Goal: Transaction & Acquisition: Purchase product/service

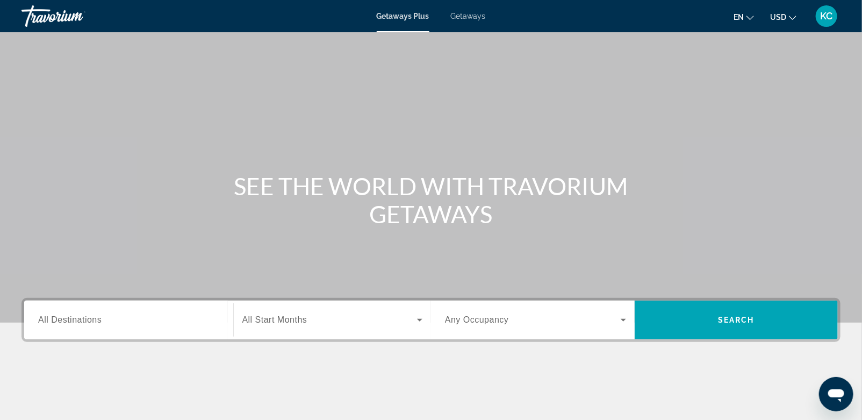
click at [132, 325] on input "Destination All Destinations" at bounding box center [128, 320] width 181 height 13
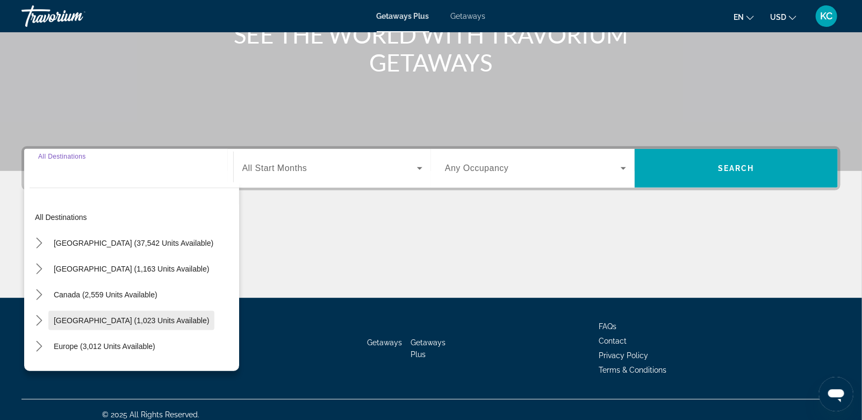
scroll to position [160, 0]
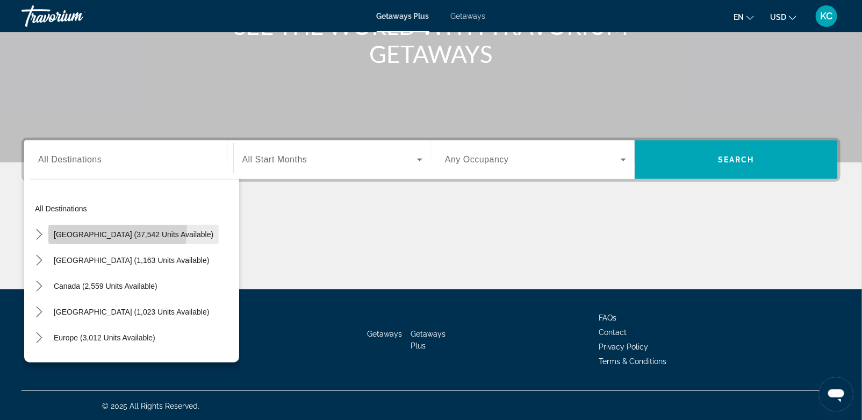
click at [89, 230] on span "[GEOGRAPHIC_DATA] (37,542 units available)" at bounding box center [134, 234] width 160 height 9
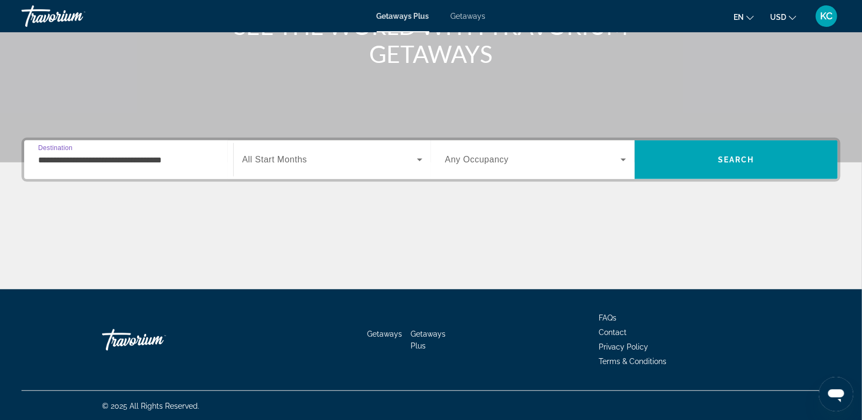
click at [45, 154] on input "**********" at bounding box center [128, 160] width 181 height 13
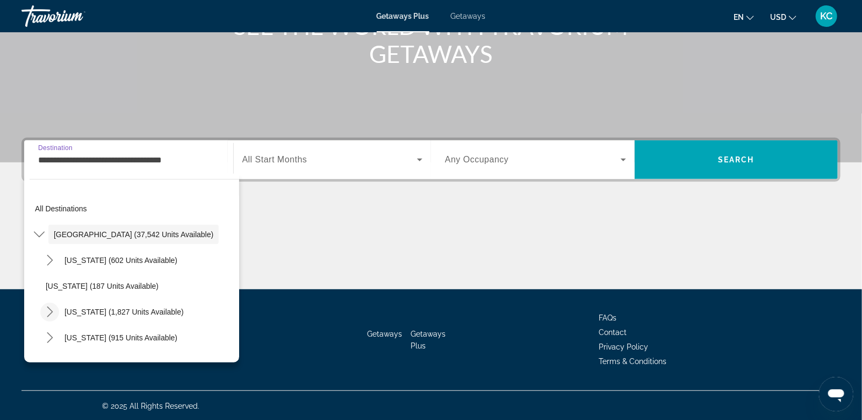
click at [48, 307] on icon "Toggle California (1,827 units available) submenu" at bounding box center [50, 311] width 6 height 11
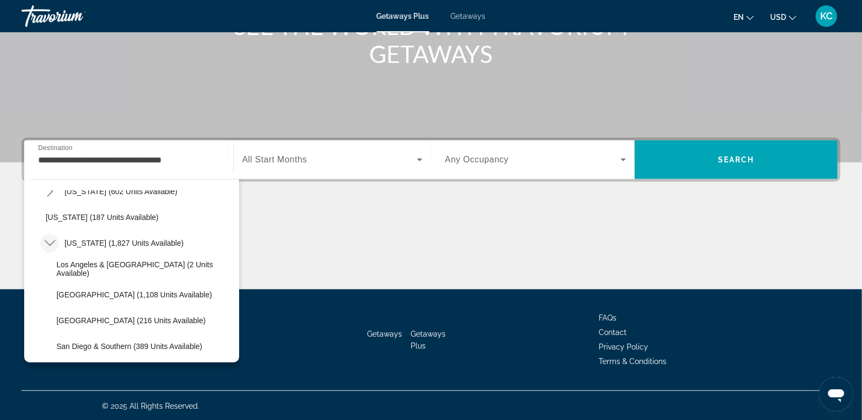
scroll to position [94, 0]
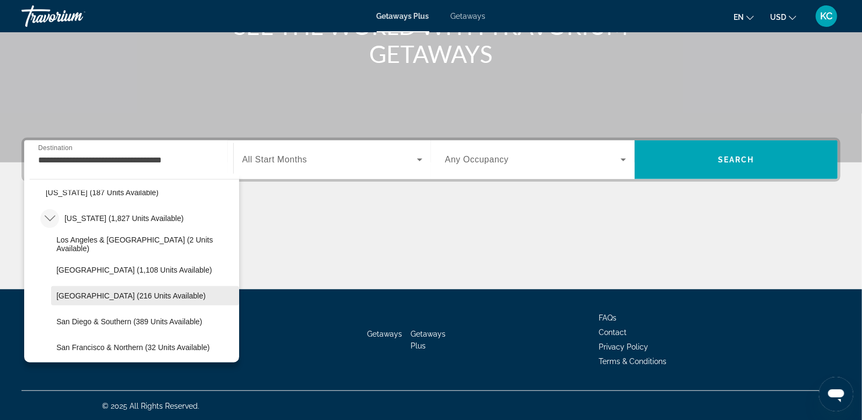
click at [94, 290] on span "Select destination: Palm Springs (216 units available)" at bounding box center [145, 296] width 188 height 26
type input "**********"
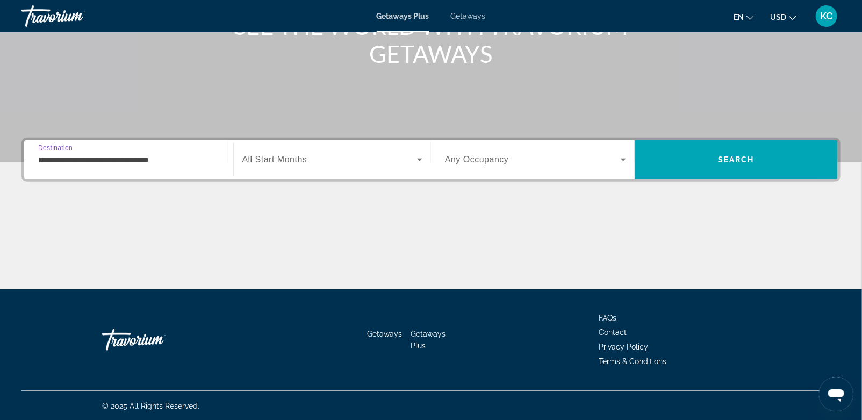
click at [334, 153] on span "Search widget" at bounding box center [329, 159] width 175 height 13
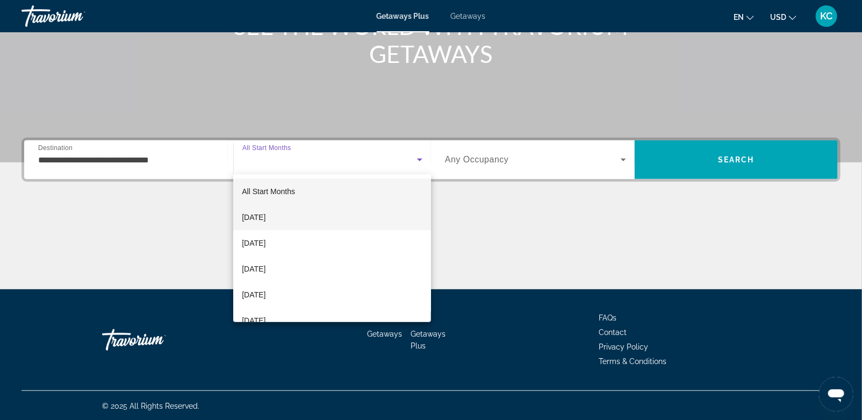
click at [266, 212] on span "[DATE]" at bounding box center [254, 217] width 24 height 13
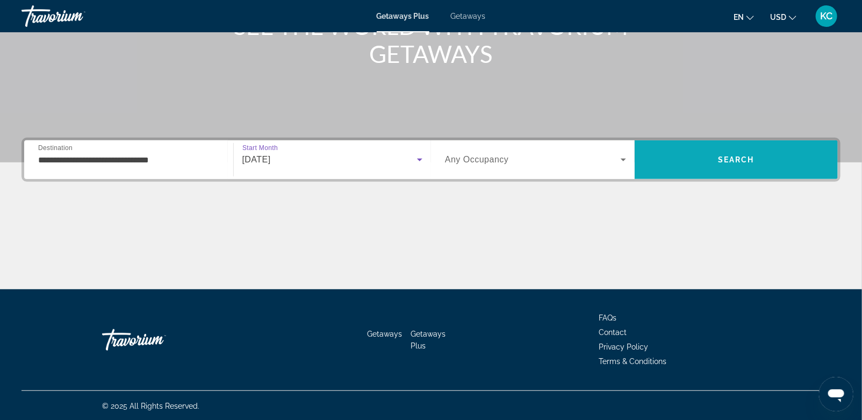
click at [736, 155] on span "Search" at bounding box center [736, 159] width 37 height 9
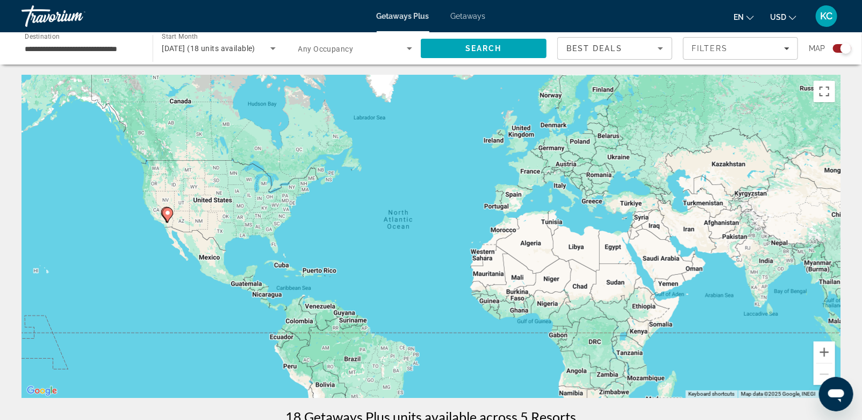
click at [833, 43] on div "Map" at bounding box center [830, 48] width 42 height 23
click at [838, 48] on div "Search widget" at bounding box center [842, 48] width 18 height 9
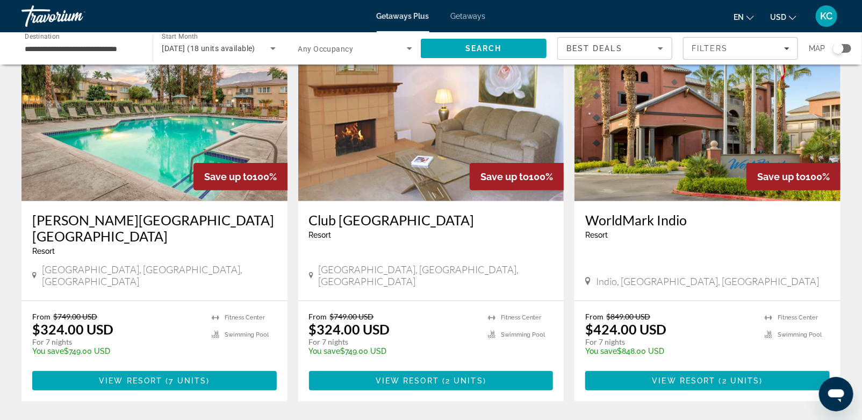
scroll to position [77, 0]
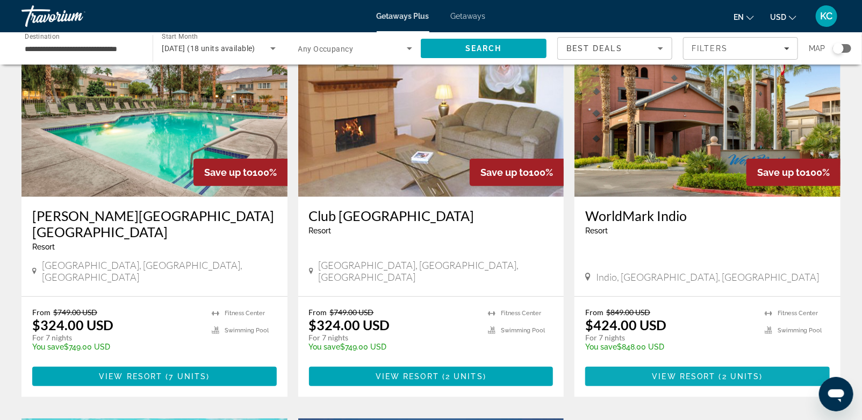
click at [707, 363] on span "Main content" at bounding box center [708, 376] width 245 height 26
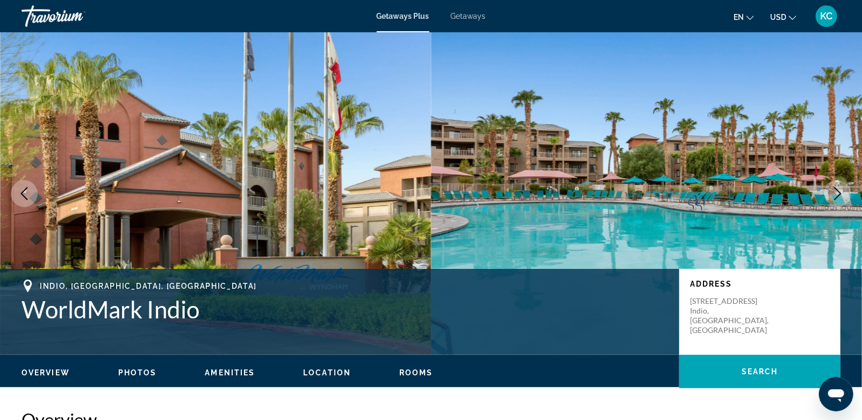
click at [463, 14] on span "Getaways" at bounding box center [468, 16] width 35 height 9
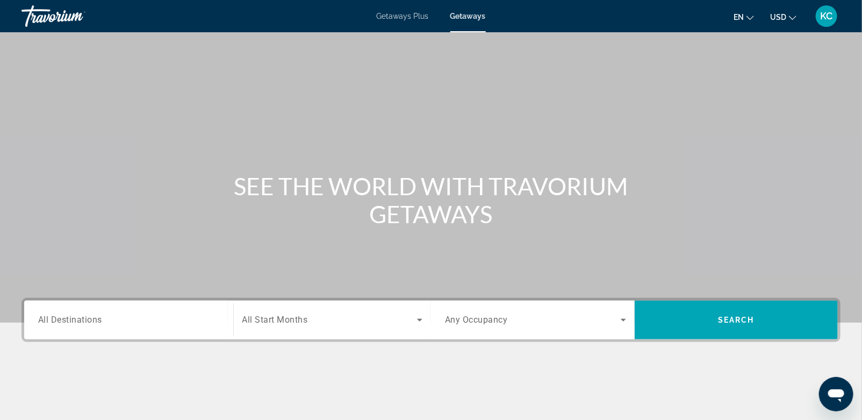
click at [146, 324] on input "Destination All Destinations" at bounding box center [128, 320] width 181 height 13
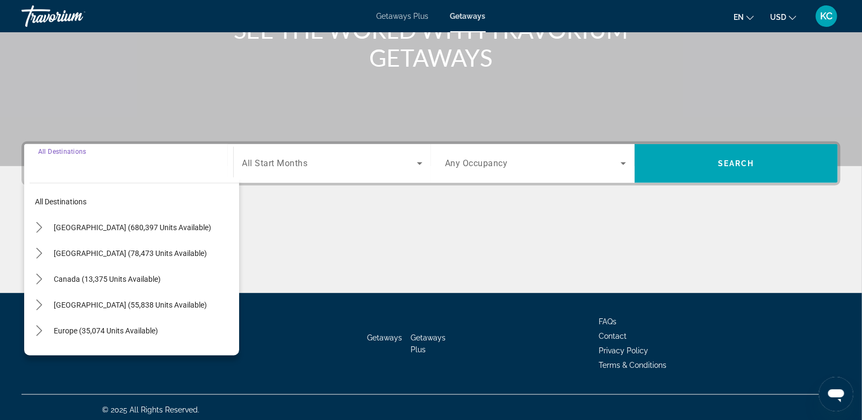
scroll to position [160, 0]
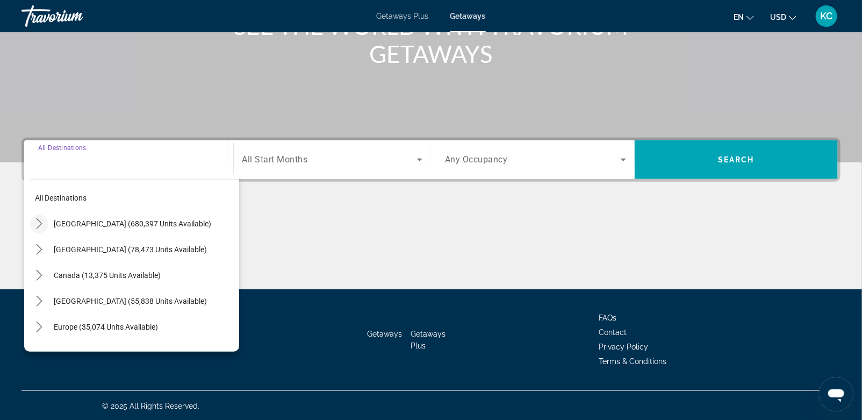
click at [39, 222] on icon "Toggle United States (680,397 units available) submenu" at bounding box center [39, 223] width 11 height 11
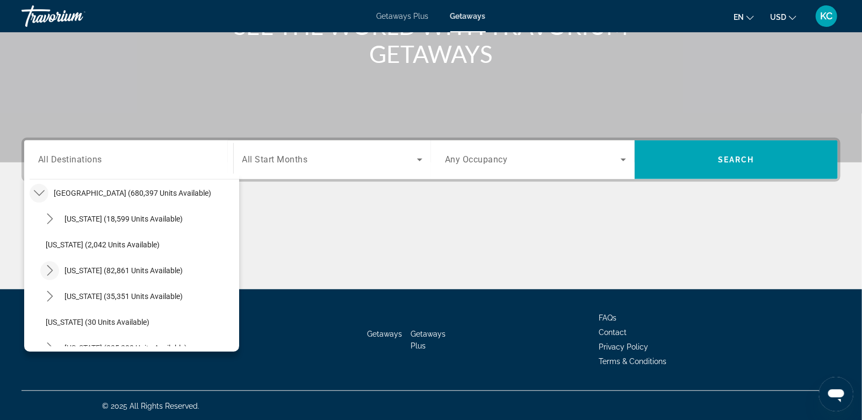
click at [46, 268] on icon "Toggle California (82,861 units available) submenu" at bounding box center [50, 270] width 11 height 11
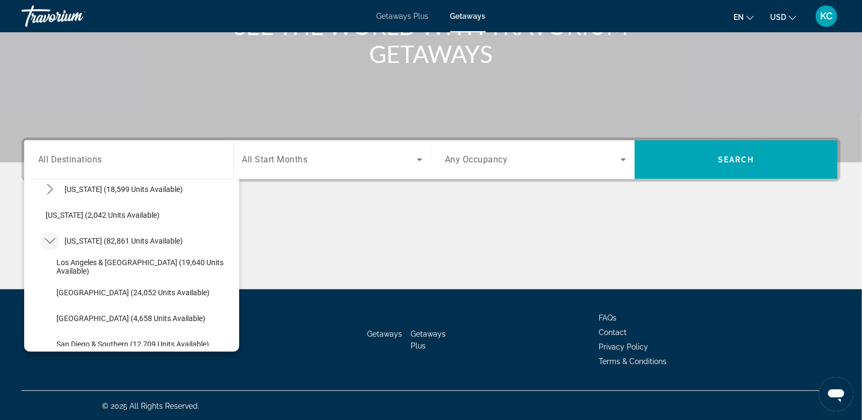
scroll to position [77, 0]
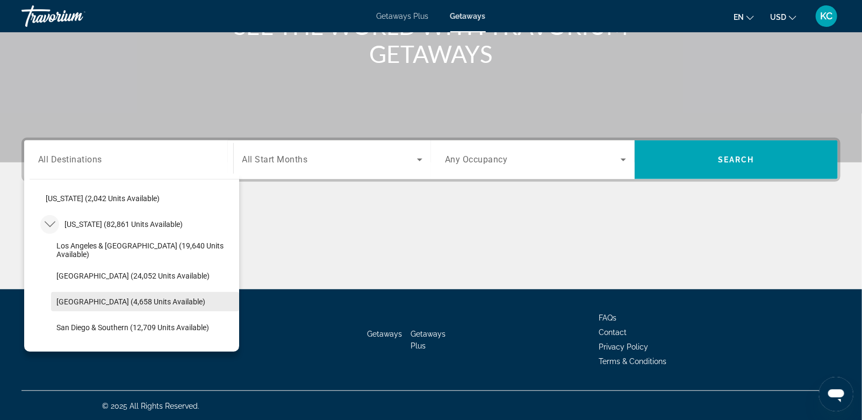
click at [78, 298] on span "[GEOGRAPHIC_DATA] (4,658 units available)" at bounding box center [130, 301] width 149 height 9
type input "**********"
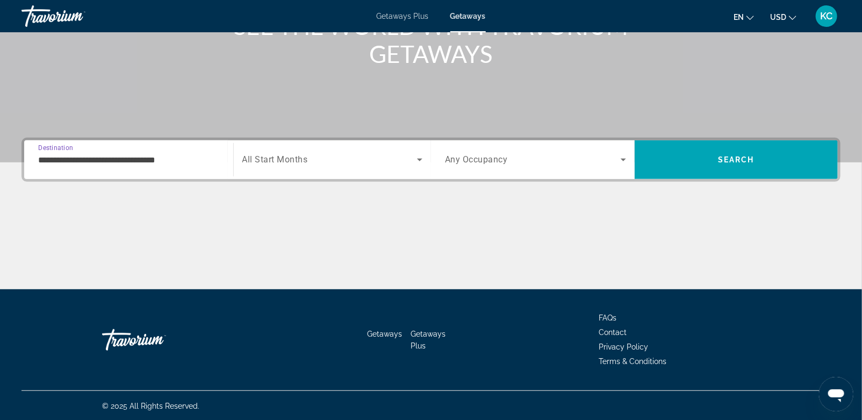
click at [270, 161] on div "Start Month All Start Months" at bounding box center [332, 160] width 181 height 30
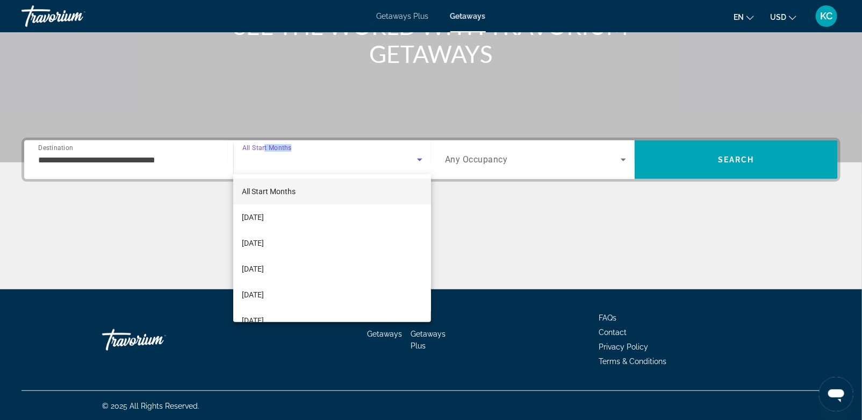
drag, startPoint x: 265, startPoint y: 215, endPoint x: 263, endPoint y: 202, distance: 13.5
click at [263, 202] on div "All Start Months [DATE] [DATE] [DATE] [DATE] [DATE] [DATE] [DATE] [DATE] [DATE]…" at bounding box center [332, 248] width 198 height 148
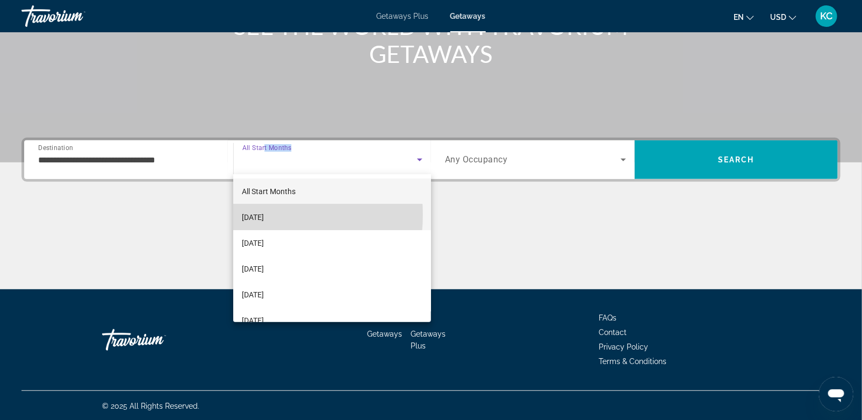
click at [253, 214] on span "[DATE]" at bounding box center [253, 217] width 22 height 13
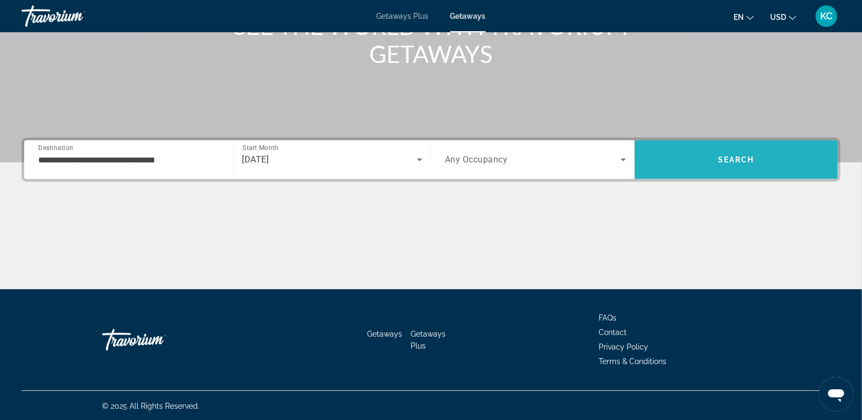
click at [735, 161] on span "Search" at bounding box center [736, 159] width 37 height 9
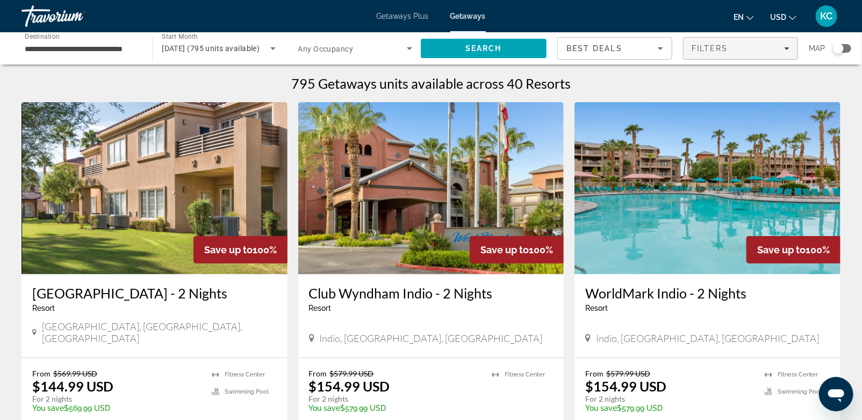
click at [718, 46] on span "Filters" at bounding box center [710, 48] width 37 height 9
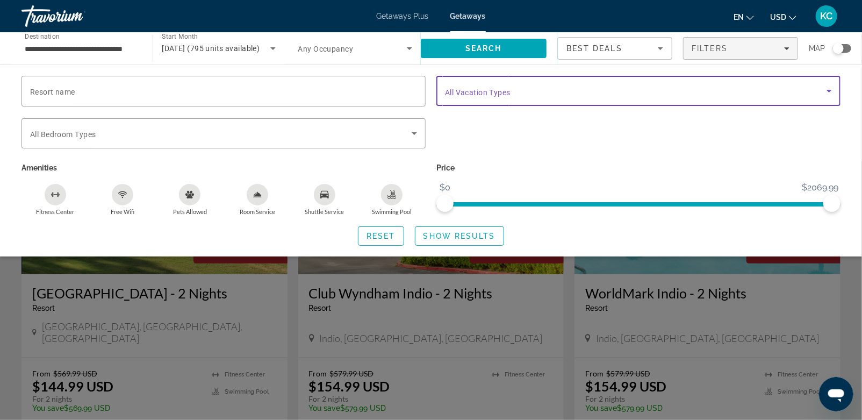
click at [515, 89] on span "Search widget" at bounding box center [636, 90] width 382 height 13
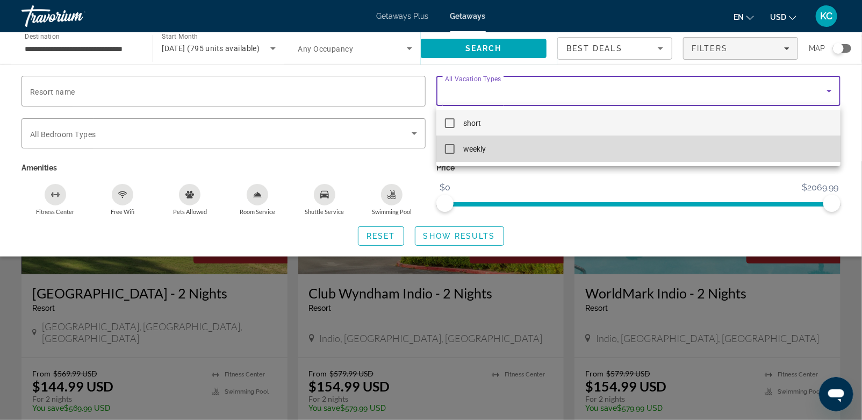
click at [450, 147] on mat-pseudo-checkbox at bounding box center [450, 149] width 10 height 10
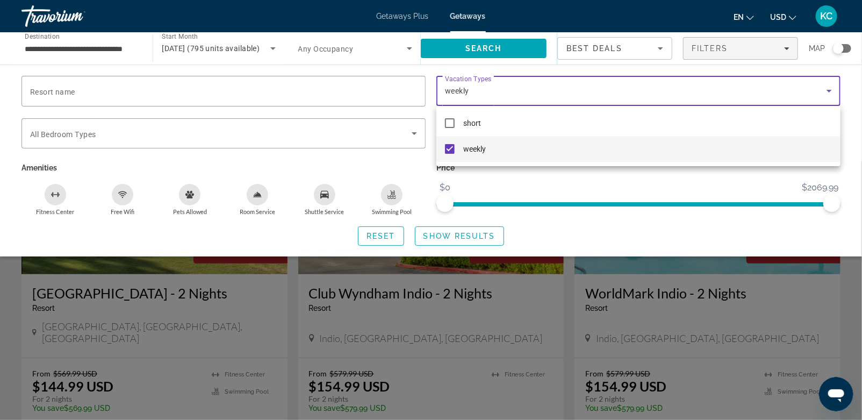
click at [459, 233] on div at bounding box center [431, 210] width 862 height 420
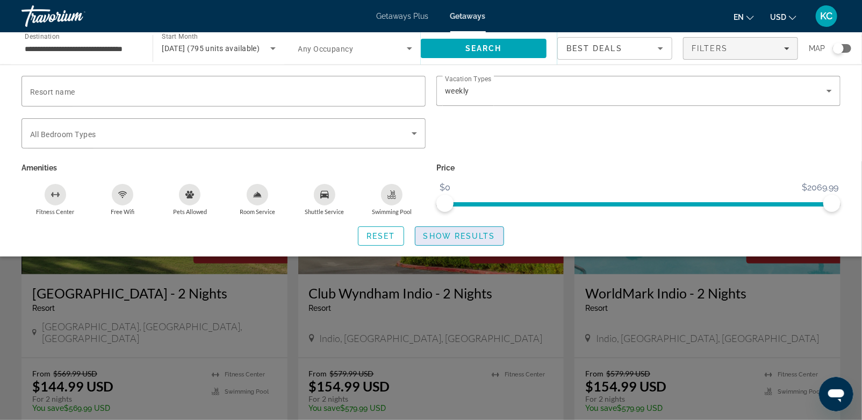
click at [459, 233] on span "Show Results" at bounding box center [460, 236] width 72 height 9
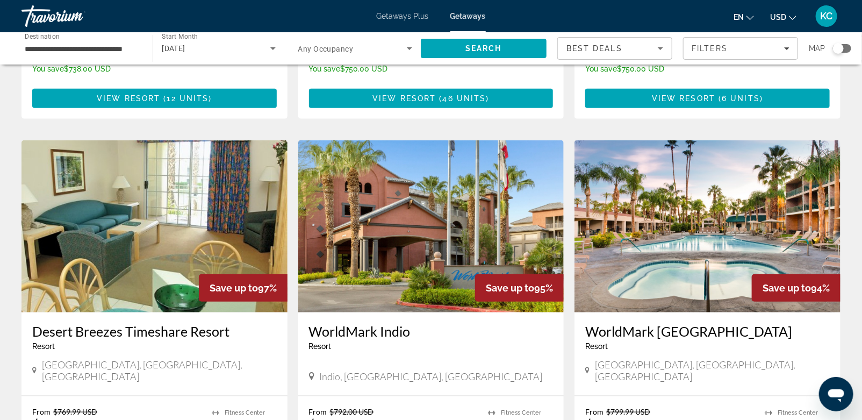
scroll to position [367, 0]
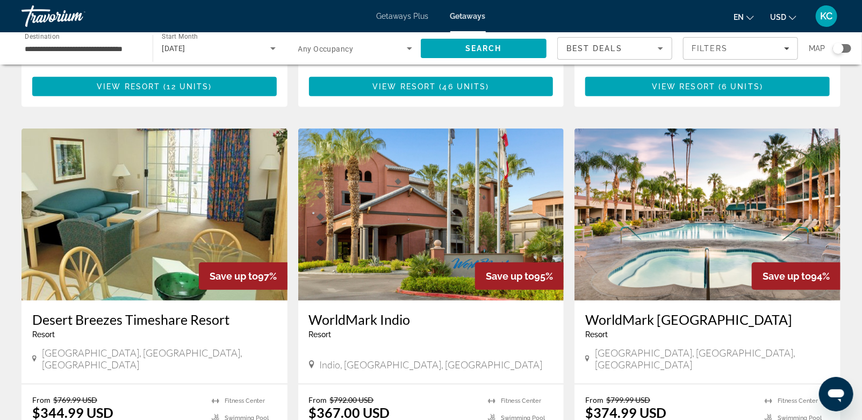
click at [411, 211] on img "Main content" at bounding box center [431, 215] width 266 height 172
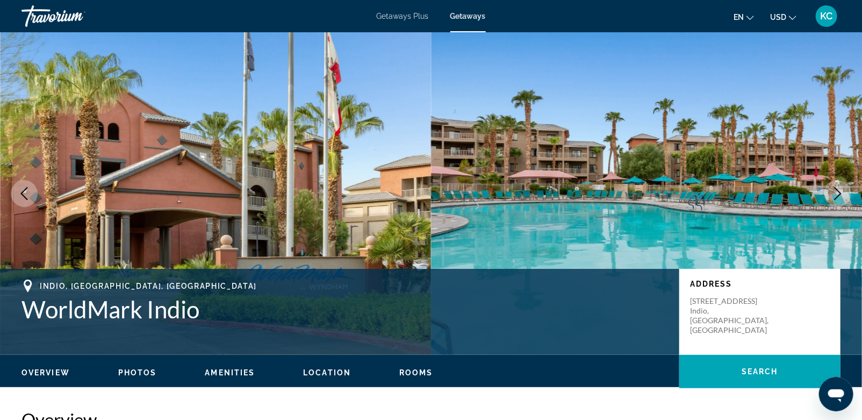
click at [403, 16] on span "Getaways Plus" at bounding box center [403, 16] width 52 height 9
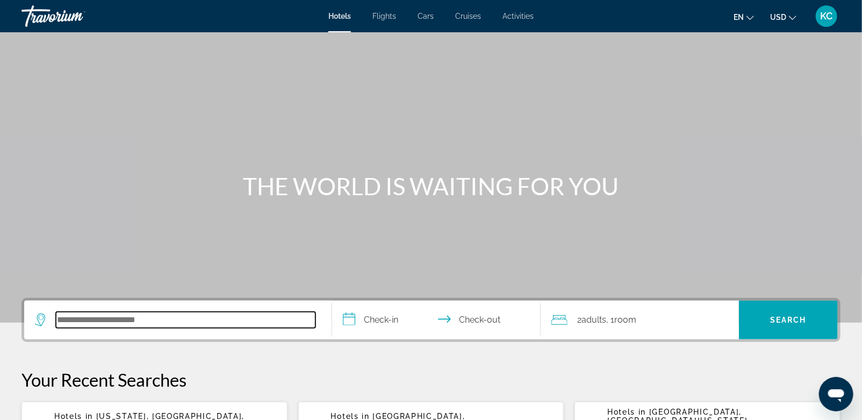
click at [136, 318] on input "Search hotel destination" at bounding box center [186, 320] width 260 height 16
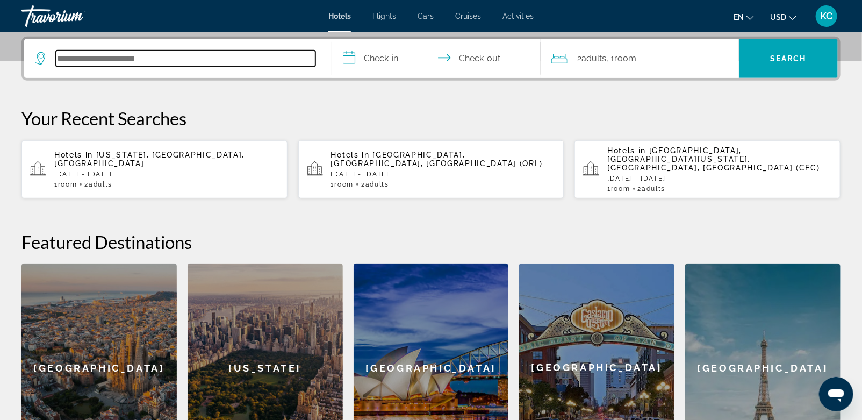
scroll to position [262, 0]
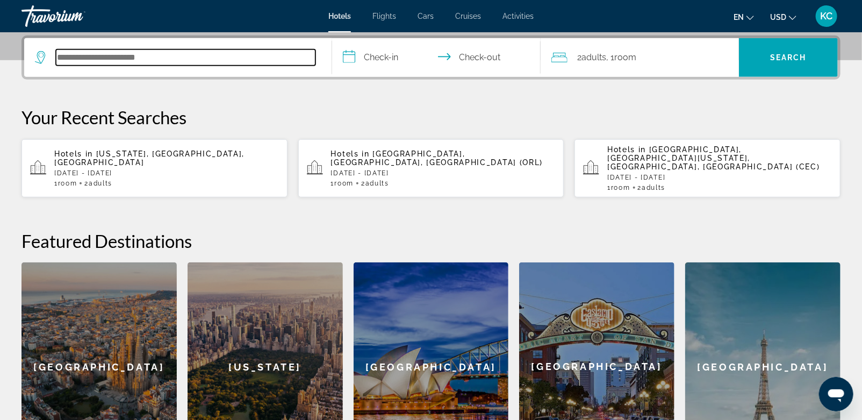
click at [147, 57] on input "Search hotel destination" at bounding box center [186, 57] width 260 height 16
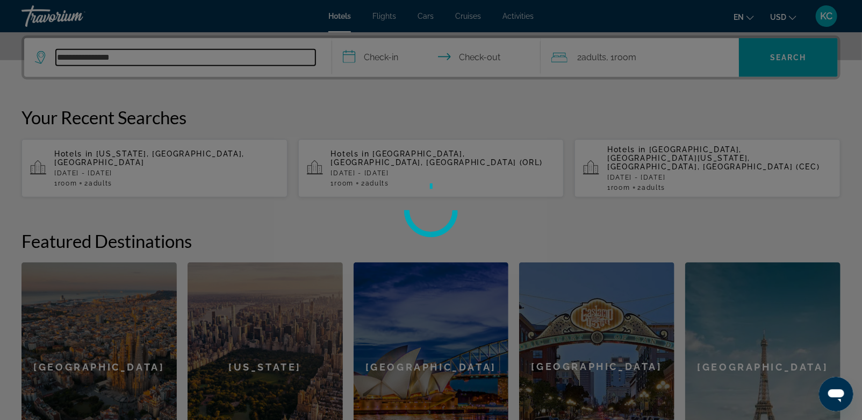
type input "**********"
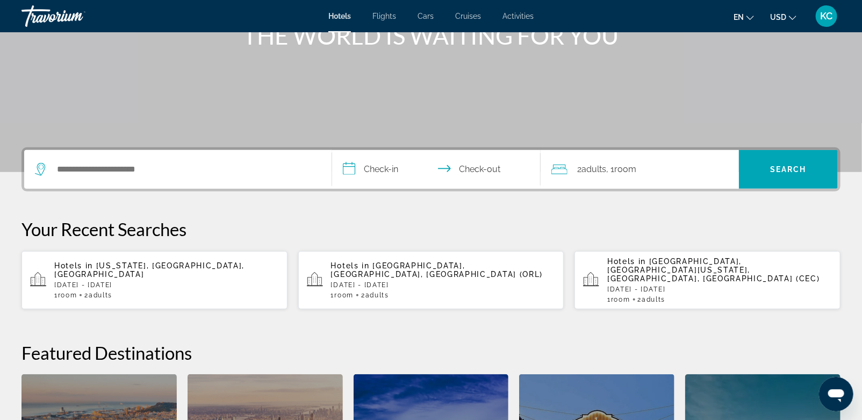
scroll to position [151, 0]
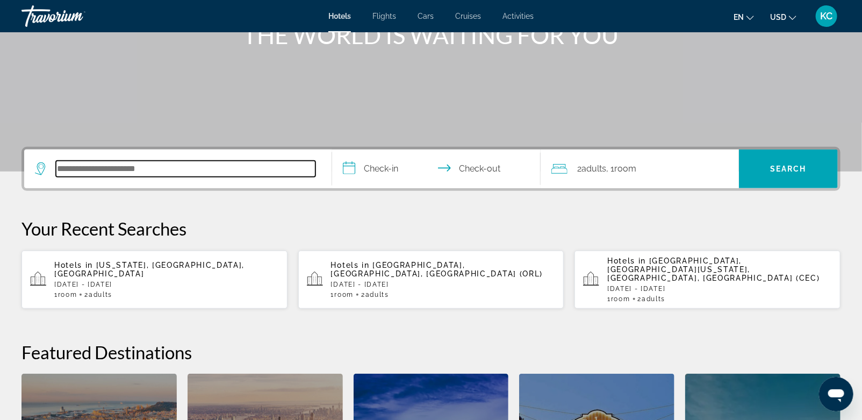
click at [81, 162] on input "Search hotel destination" at bounding box center [186, 169] width 260 height 16
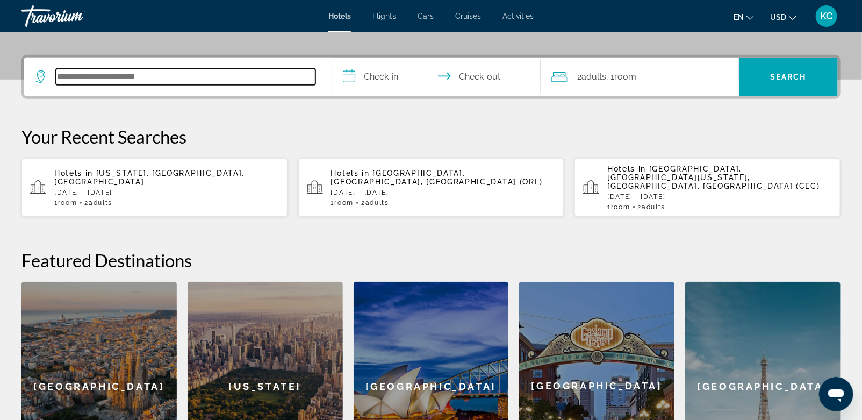
scroll to position [262, 0]
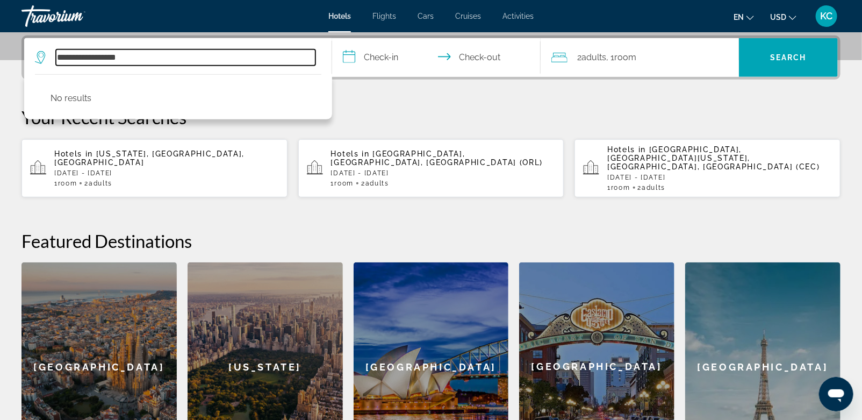
type input "**********"
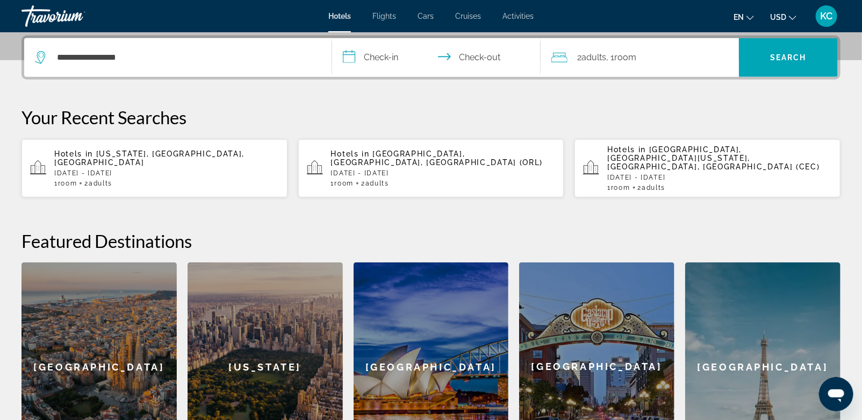
click at [374, 55] on input "**********" at bounding box center [438, 59] width 213 height 42
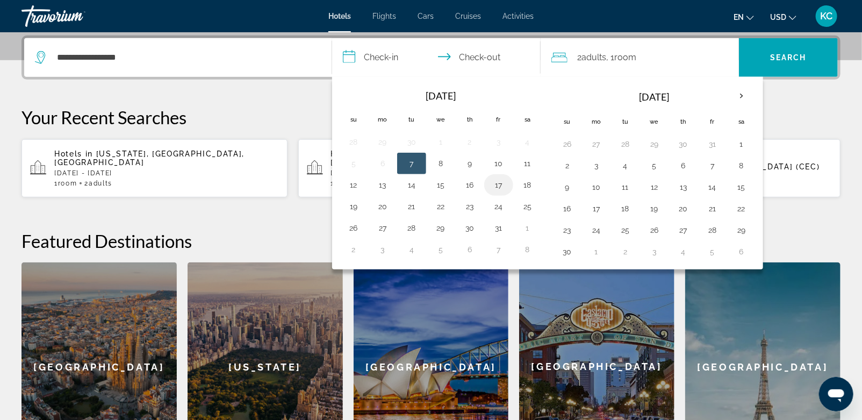
click at [497, 179] on button "17" at bounding box center [498, 184] width 17 height 15
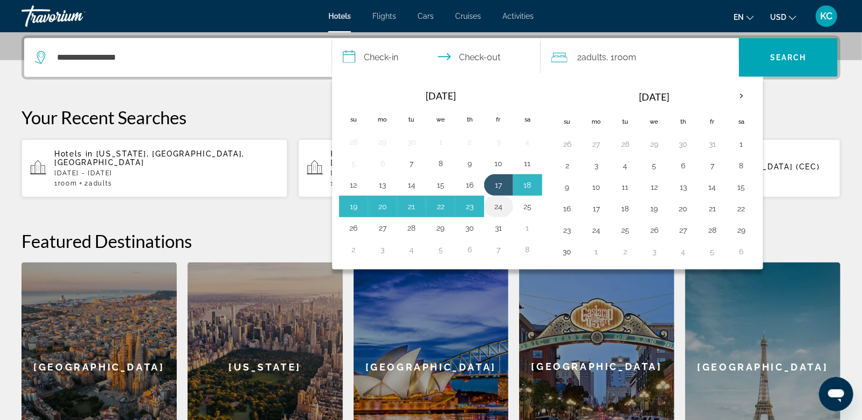
click at [502, 203] on button "24" at bounding box center [498, 206] width 17 height 15
type input "**********"
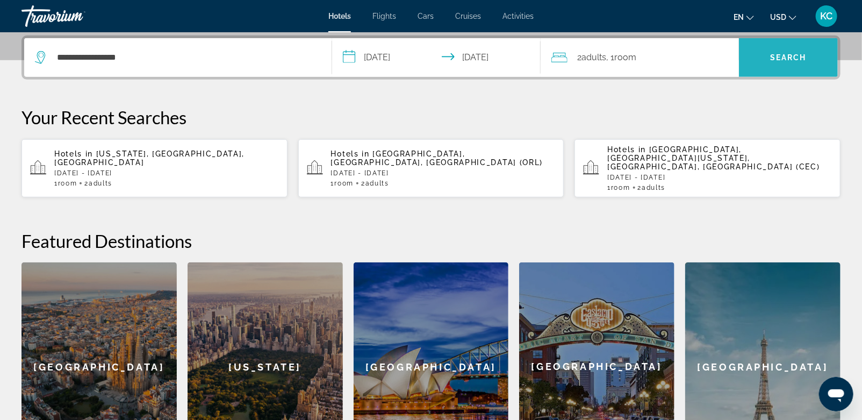
click at [779, 53] on span "Search" at bounding box center [788, 57] width 37 height 9
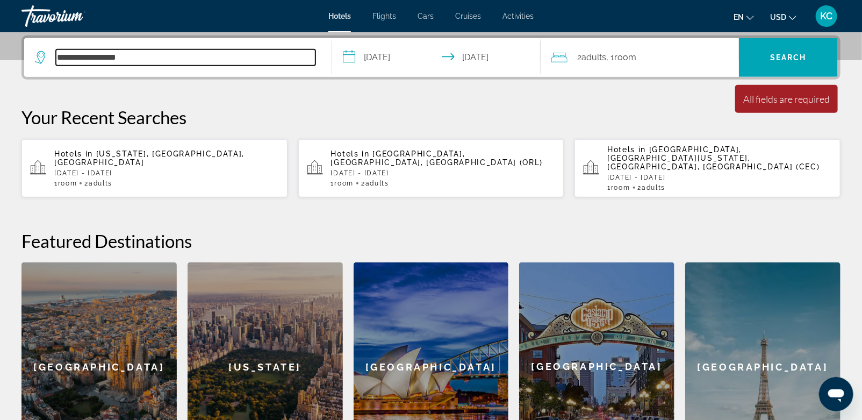
click at [72, 58] on input "**********" at bounding box center [186, 57] width 260 height 16
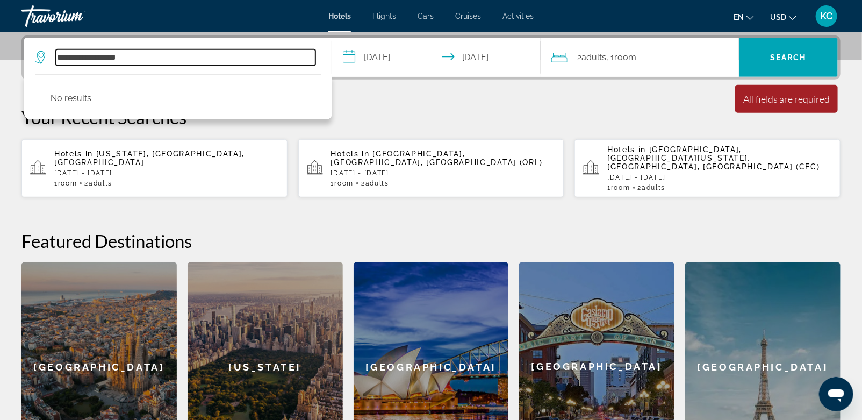
click at [77, 54] on input "**********" at bounding box center [186, 57] width 260 height 16
click at [124, 63] on div "**********" at bounding box center [178, 57] width 286 height 39
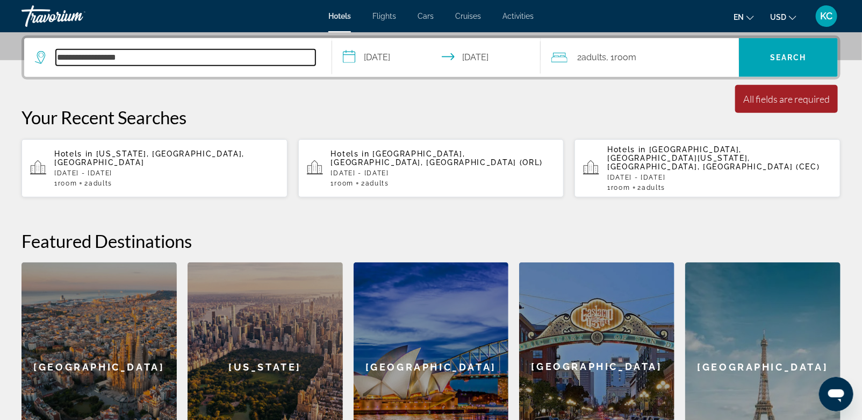
drag, startPoint x: 124, startPoint y: 62, endPoint x: 8, endPoint y: 59, distance: 116.2
click at [8, 59] on div "**********" at bounding box center [431, 253] width 862 height 436
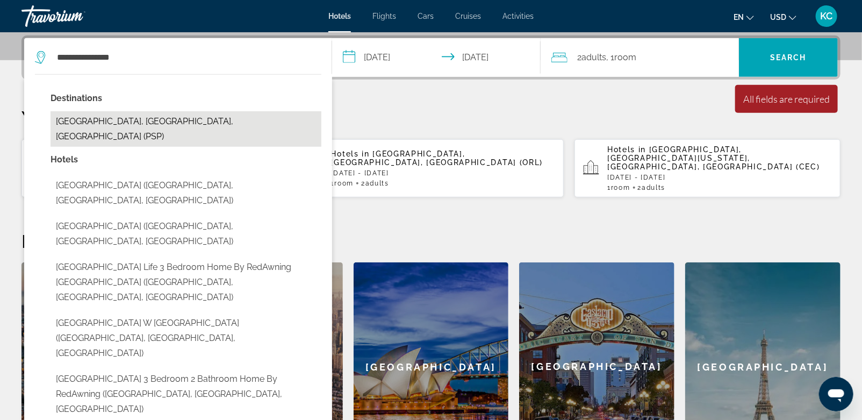
click at [75, 117] on button "Palm Springs, CA, United States (PSP)" at bounding box center [186, 128] width 271 height 35
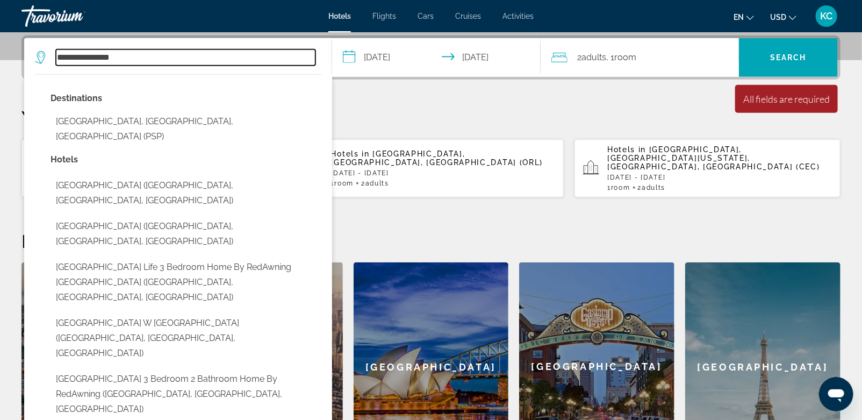
type input "**********"
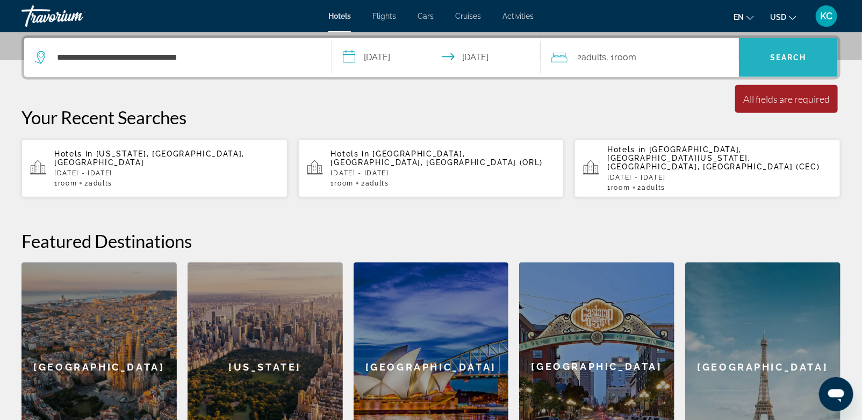
click at [783, 55] on span "Search" at bounding box center [788, 57] width 37 height 9
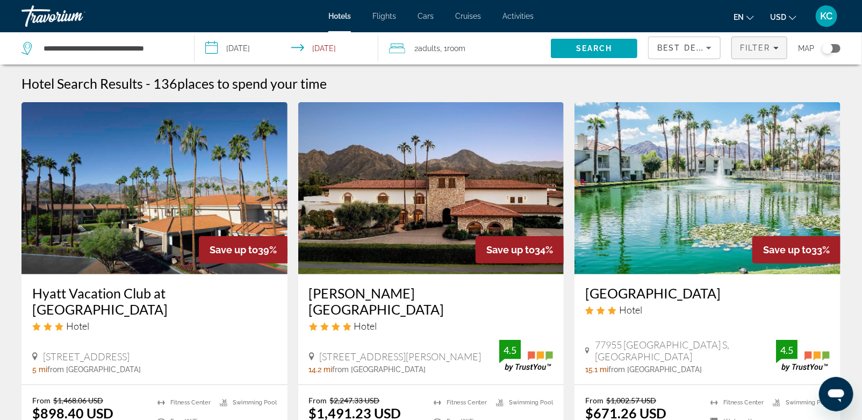
click at [758, 48] on span "Filter" at bounding box center [755, 48] width 31 height 9
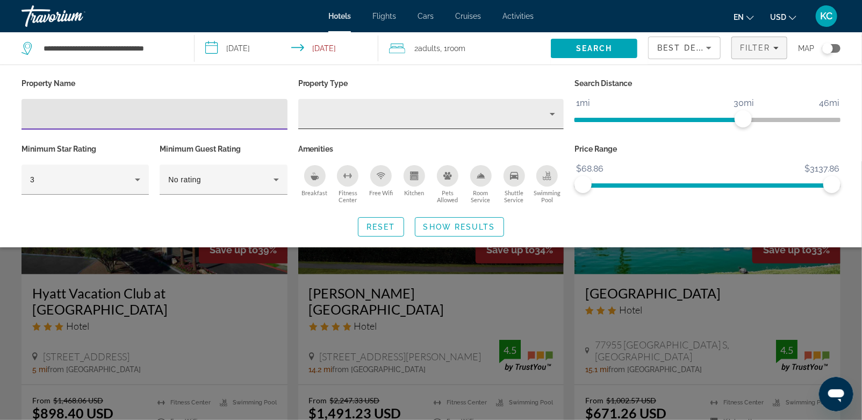
click at [548, 112] on icon "Property type" at bounding box center [552, 114] width 13 height 13
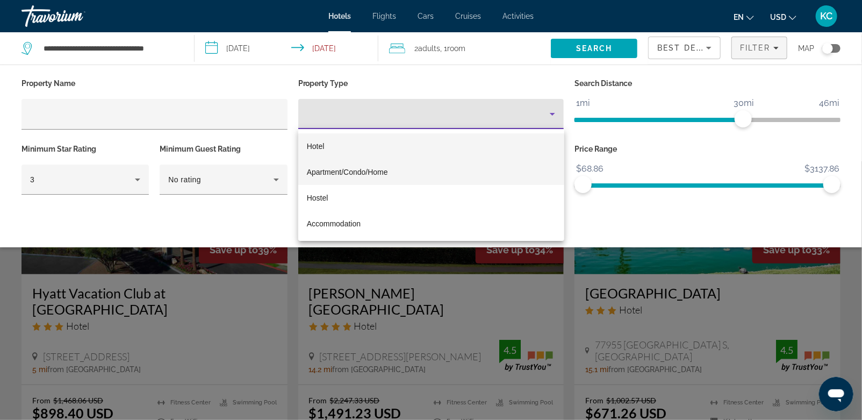
click at [381, 171] on span "Apartment/Condo/Home" at bounding box center [347, 172] width 81 height 9
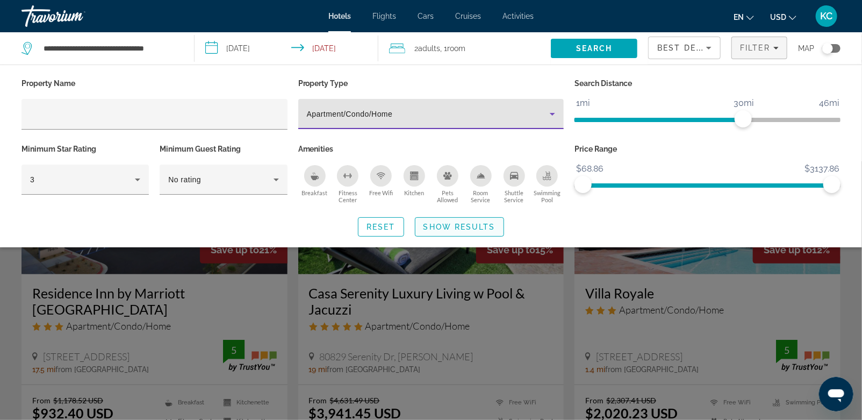
click at [439, 223] on span "Show Results" at bounding box center [460, 227] width 72 height 9
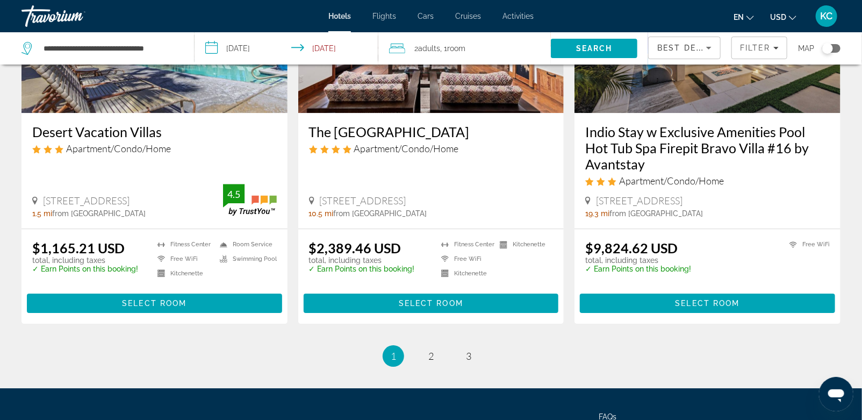
scroll to position [1367, 0]
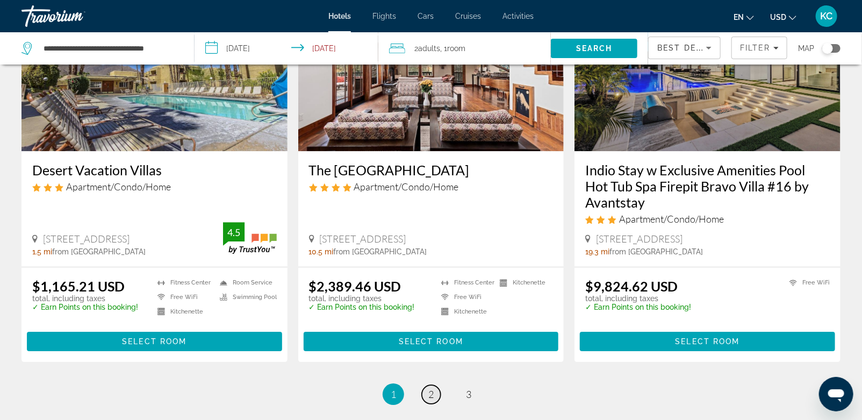
click at [430, 388] on span "2" at bounding box center [431, 394] width 5 height 12
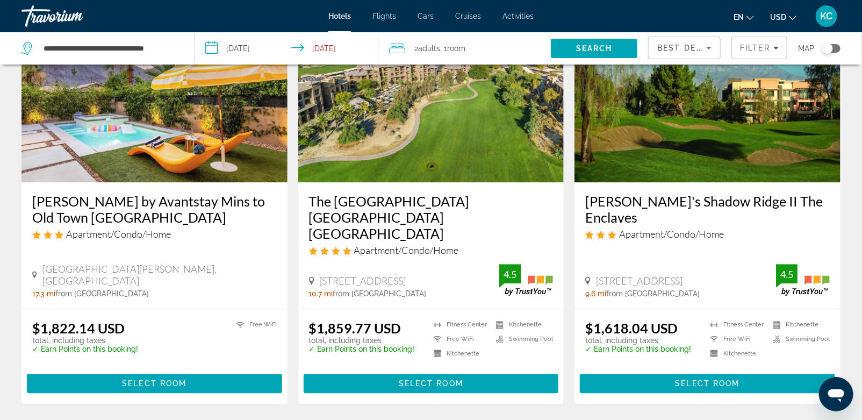
scroll to position [1316, 0]
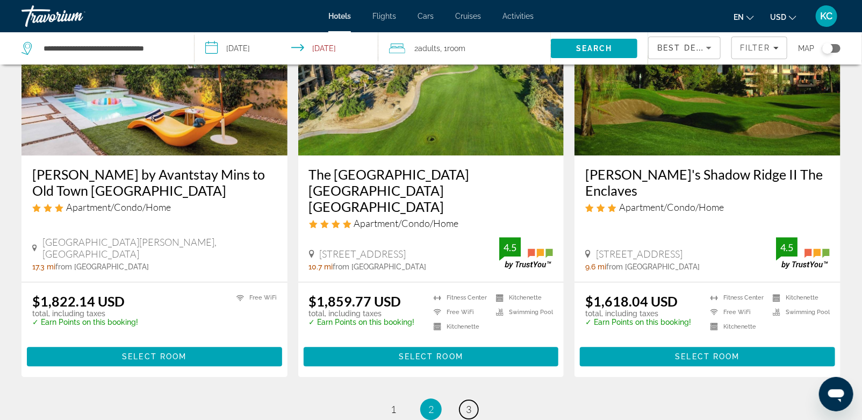
click at [468, 403] on span "3" at bounding box center [468, 409] width 5 height 12
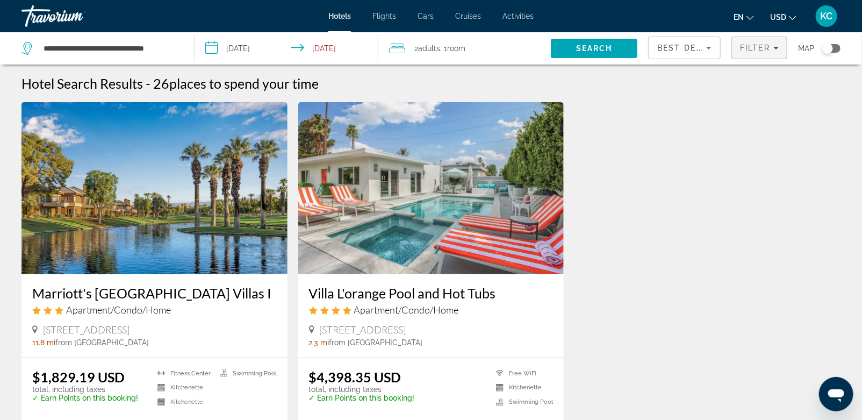
click at [762, 47] on span "Filter" at bounding box center [755, 48] width 31 height 9
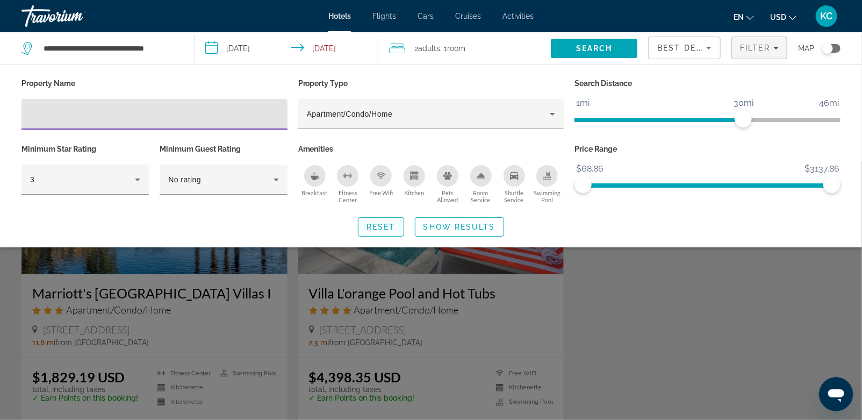
click at [366, 225] on span "Search widget" at bounding box center [381, 227] width 45 height 26
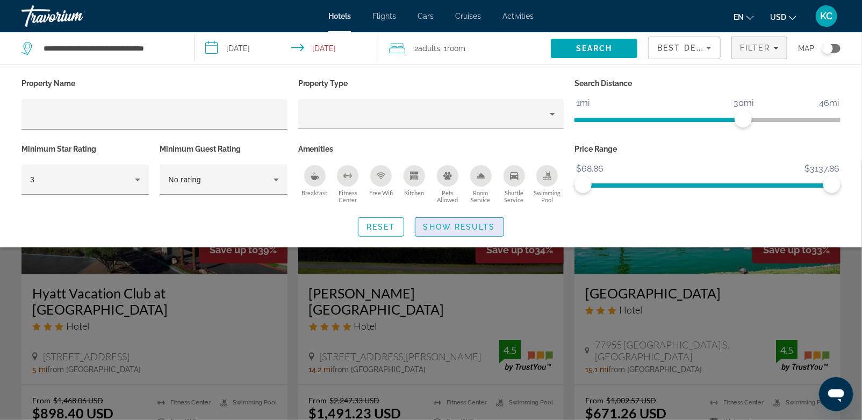
click at [449, 223] on span "Show Results" at bounding box center [460, 227] width 72 height 9
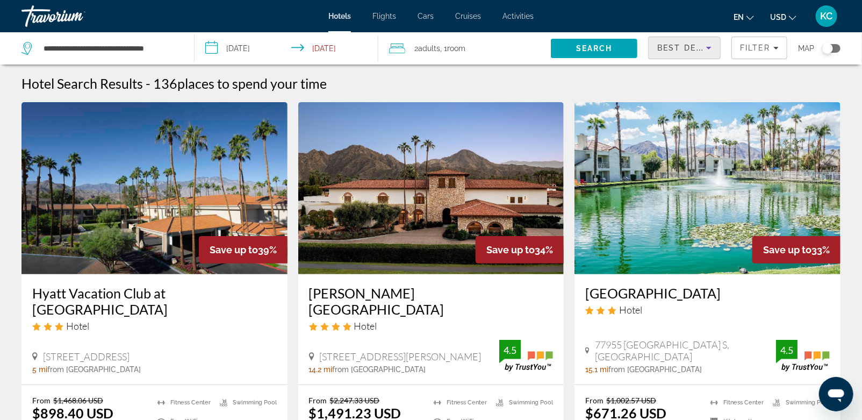
click at [694, 47] on span "Best Deals" at bounding box center [686, 48] width 56 height 9
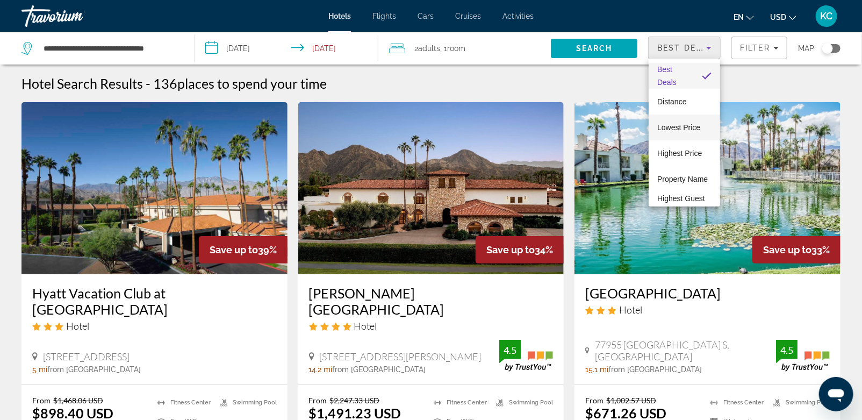
click at [668, 126] on span "Lowest Price" at bounding box center [679, 127] width 43 height 9
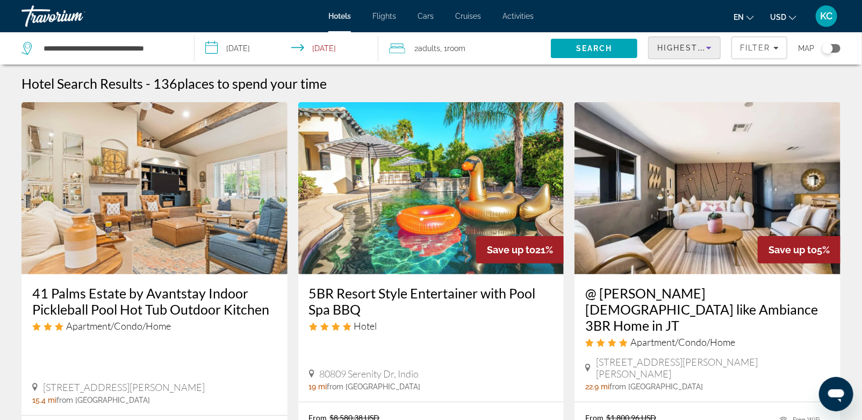
click at [692, 41] on div "Highest Guest Rating" at bounding box center [682, 47] width 49 height 13
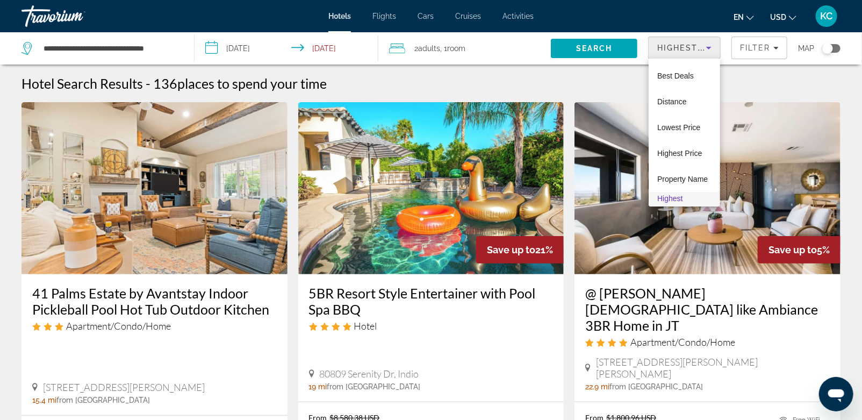
scroll to position [24, 0]
click at [669, 101] on span "Lowest Price" at bounding box center [679, 103] width 43 height 9
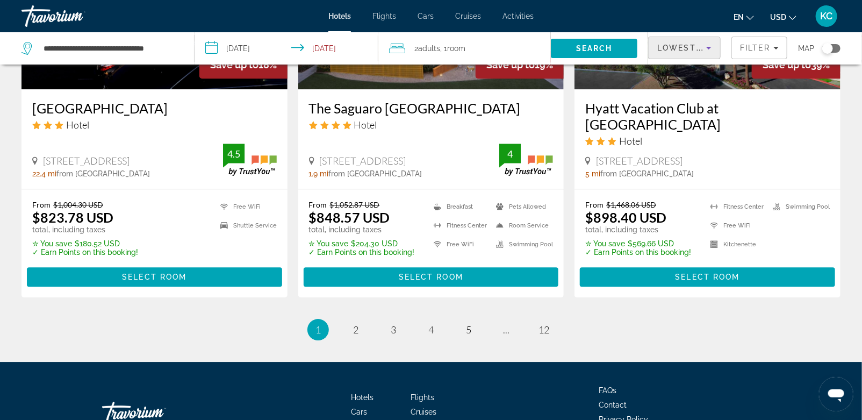
scroll to position [1445, 0]
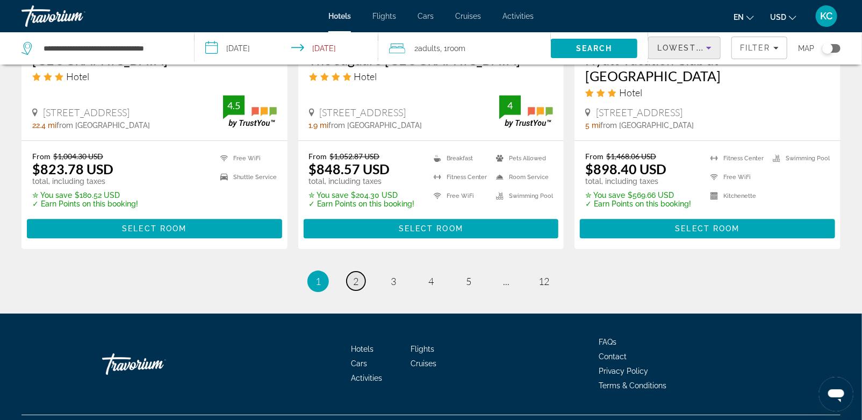
click at [354, 275] on span "2" at bounding box center [355, 281] width 5 height 12
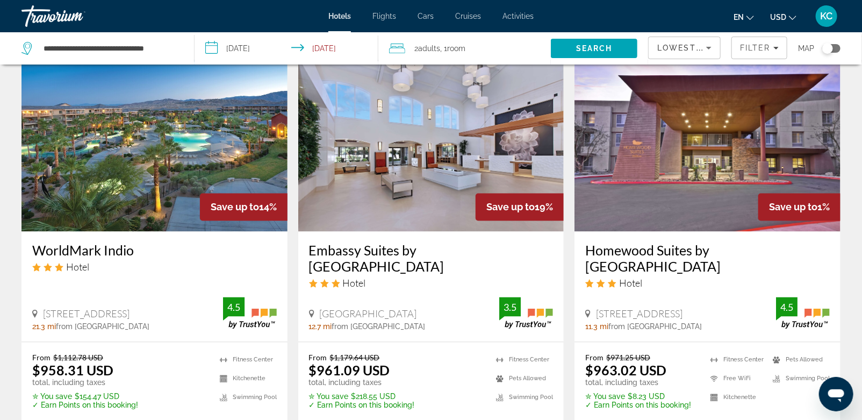
scroll to position [865, 0]
